Goal: Task Accomplishment & Management: Use online tool/utility

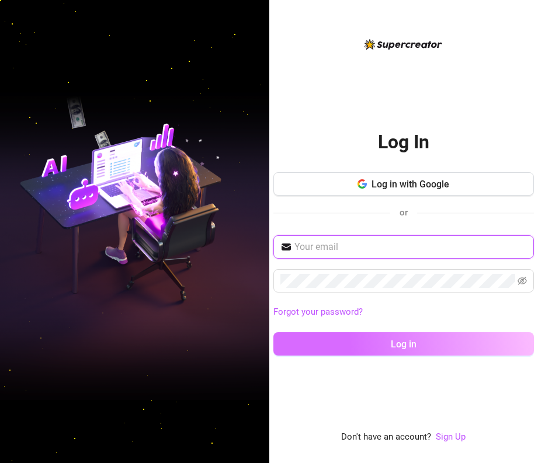
type input "[PERSON_NAME][EMAIL_ADDRESS][DOMAIN_NAME]"
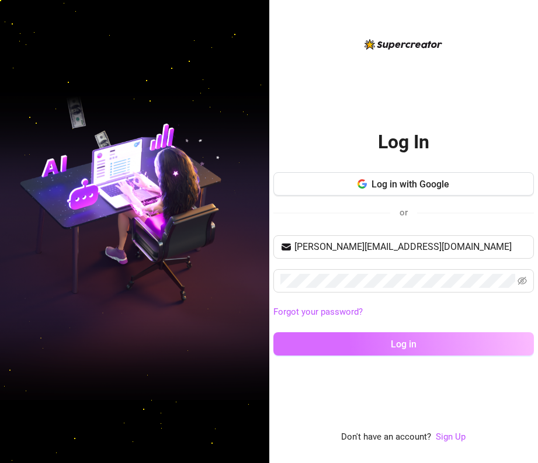
click at [450, 344] on button "Log in" at bounding box center [403, 343] width 261 height 23
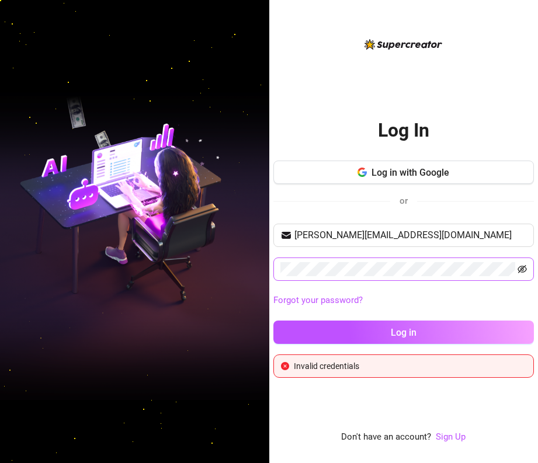
click at [521, 269] on icon "eye-invisible" at bounding box center [522, 269] width 9 height 9
click at [273, 321] on button "Log in" at bounding box center [403, 332] width 261 height 23
